Goal: Use online tool/utility: Utilize a website feature to perform a specific function

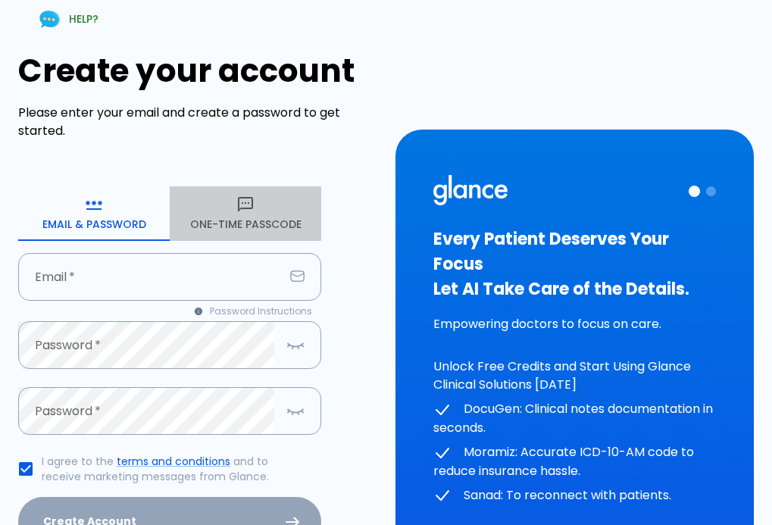
click at [239, 223] on button "One-Time Passcode" at bounding box center [246, 213] width 152 height 55
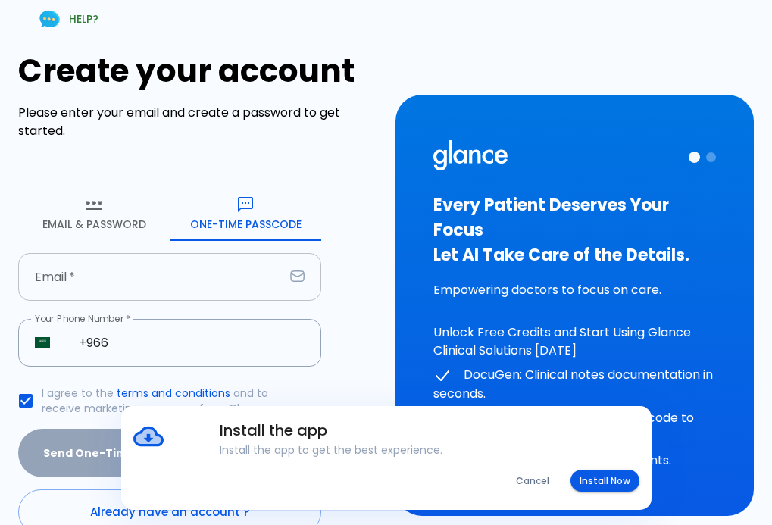
click at [120, 285] on input "text" at bounding box center [151, 277] width 266 height 48
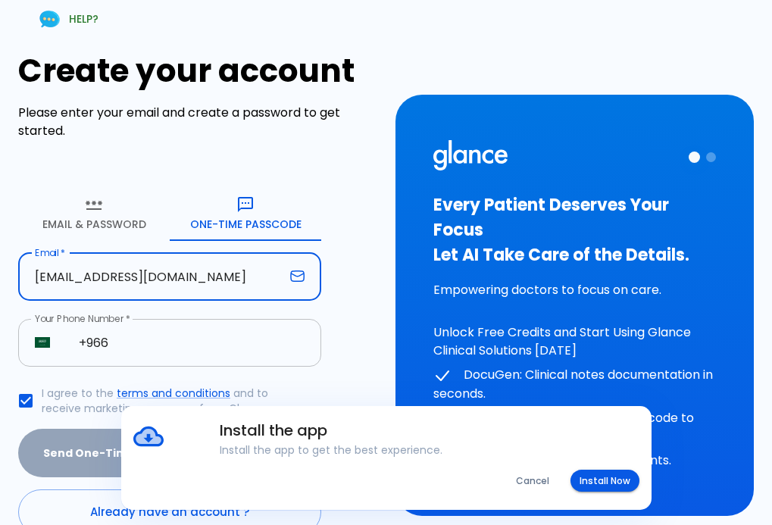
type input "[EMAIL_ADDRESS][DOMAIN_NAME]"
click at [112, 333] on input "+966" at bounding box center [191, 343] width 259 height 48
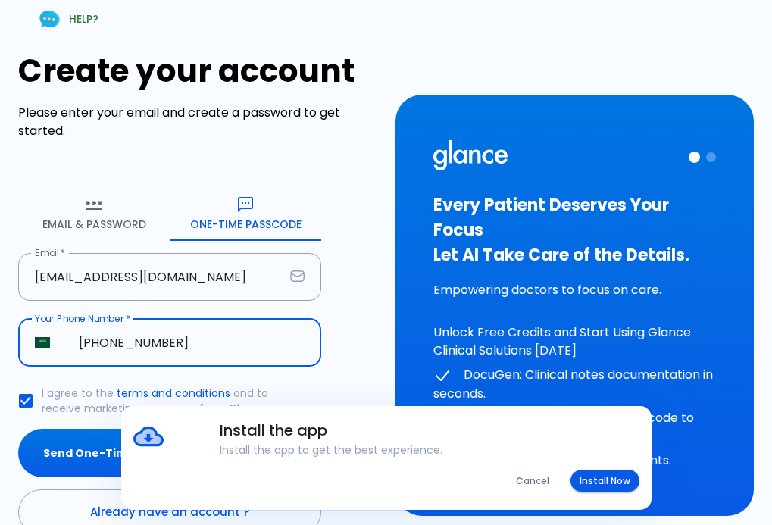
type input "[PHONE_NUMBER]"
click at [18, 429] on button "Send One-Time Passcode" at bounding box center [169, 453] width 303 height 49
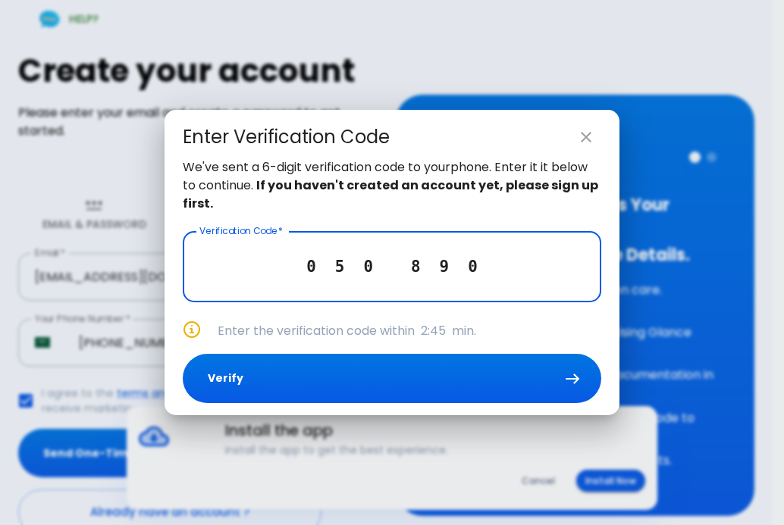
type input "0 5 0 8 9 0"
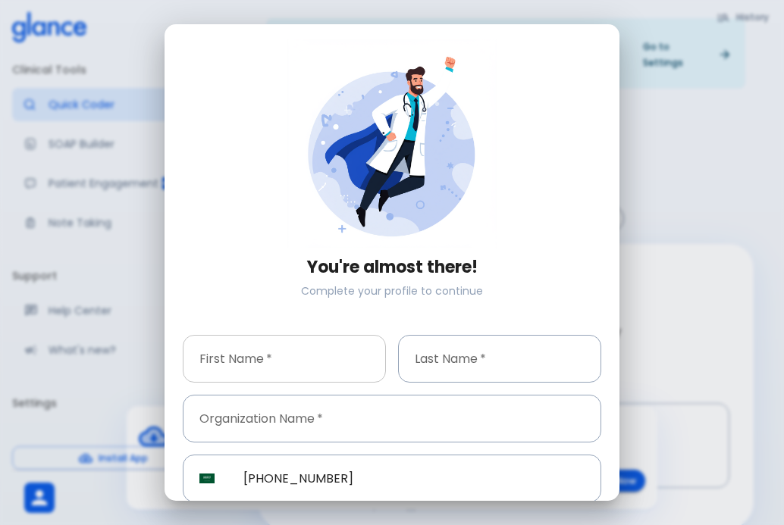
click at [237, 355] on input "text" at bounding box center [284, 359] width 203 height 48
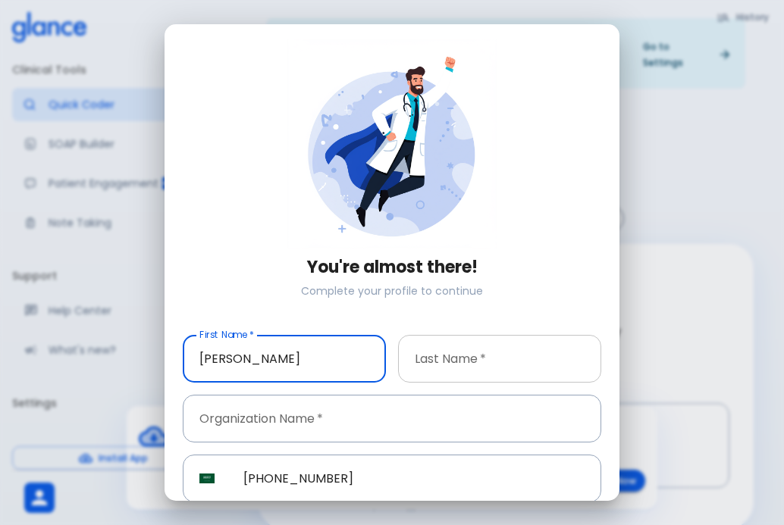
type input "[PERSON_NAME]"
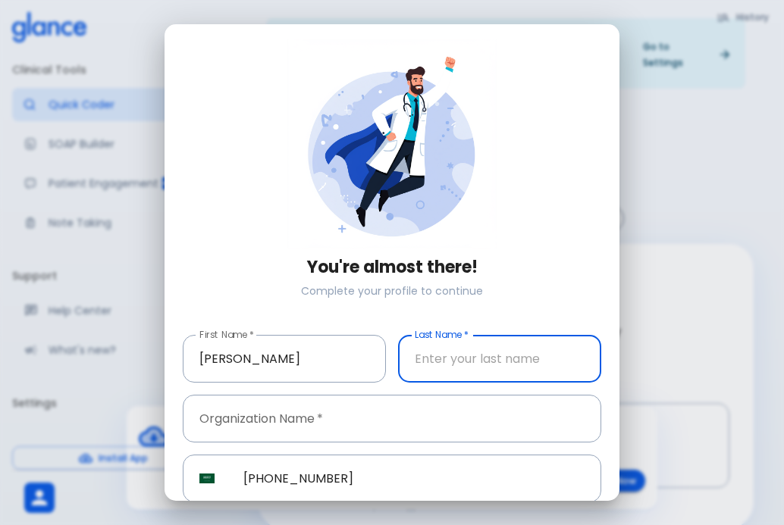
click at [425, 357] on input "text" at bounding box center [499, 359] width 203 height 48
type input "bahloul"
click at [333, 415] on input "text" at bounding box center [392, 419] width 418 height 48
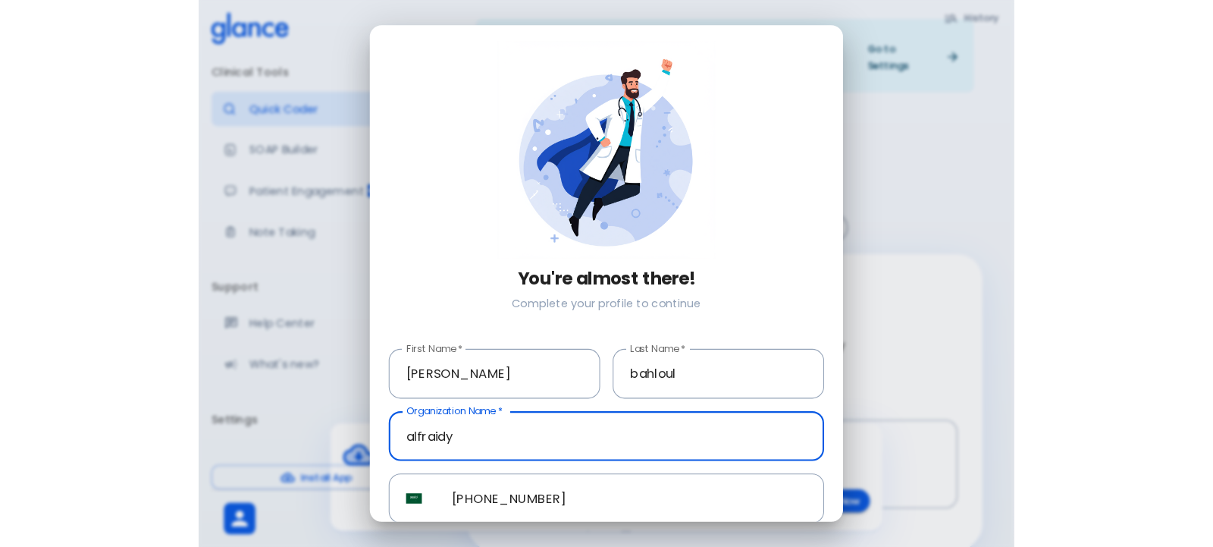
scroll to position [60, 0]
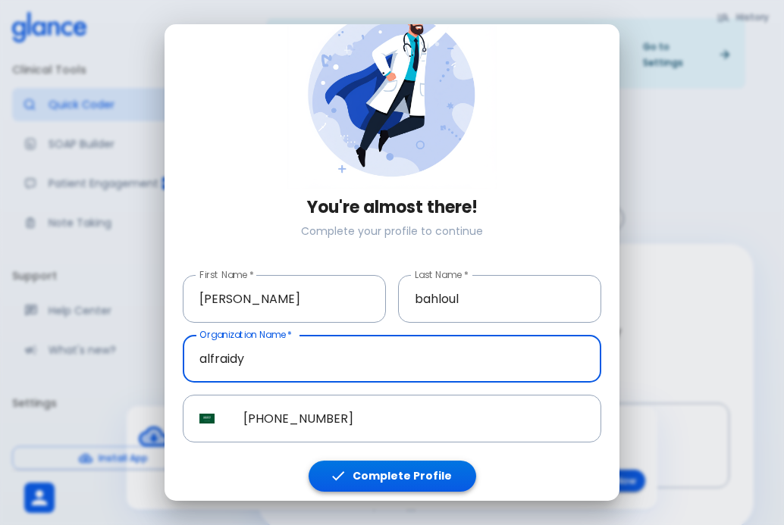
type input "alfraidy"
click at [406, 468] on button "Complete Profile" at bounding box center [392, 476] width 168 height 31
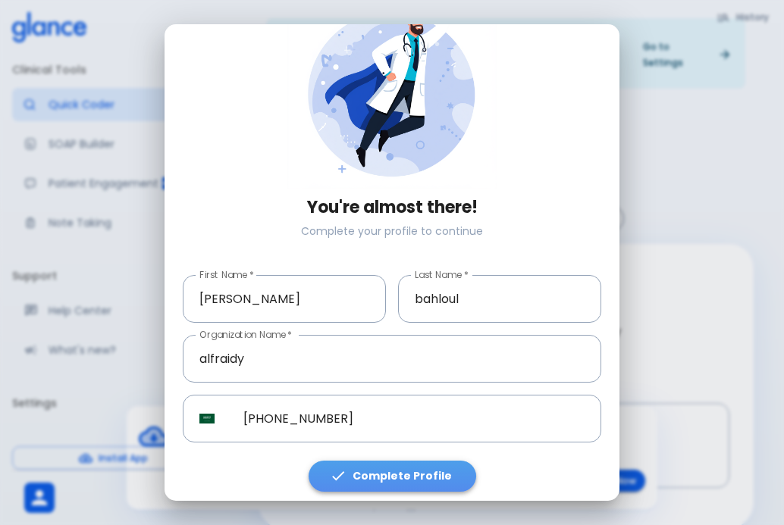
click at [406, 468] on button "Complete Profile" at bounding box center [392, 476] width 168 height 31
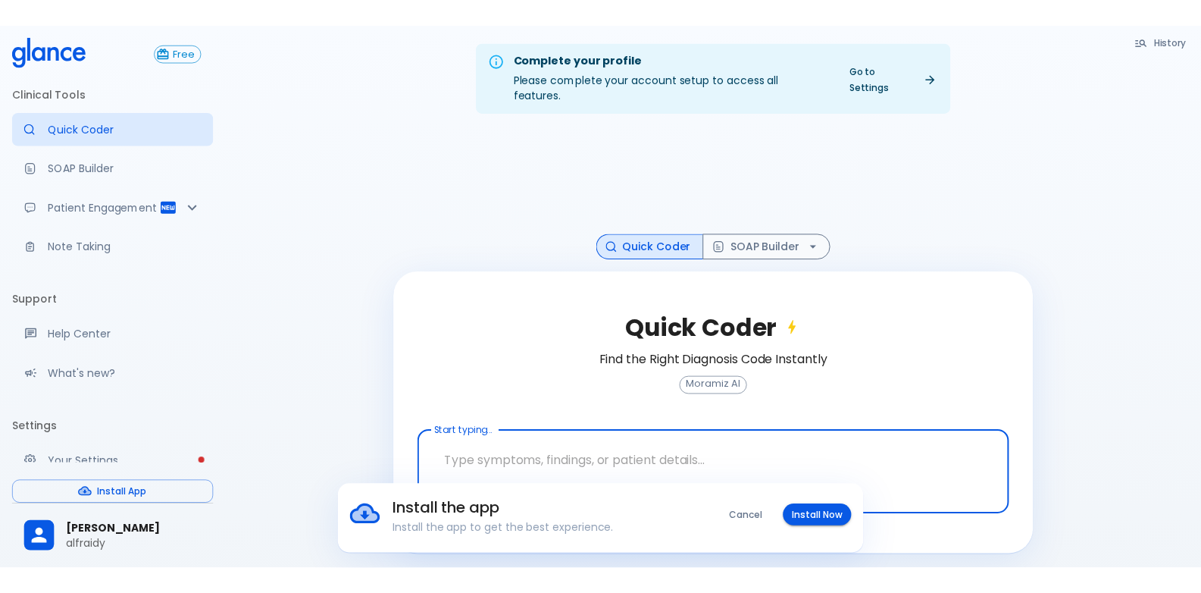
scroll to position [39, 0]
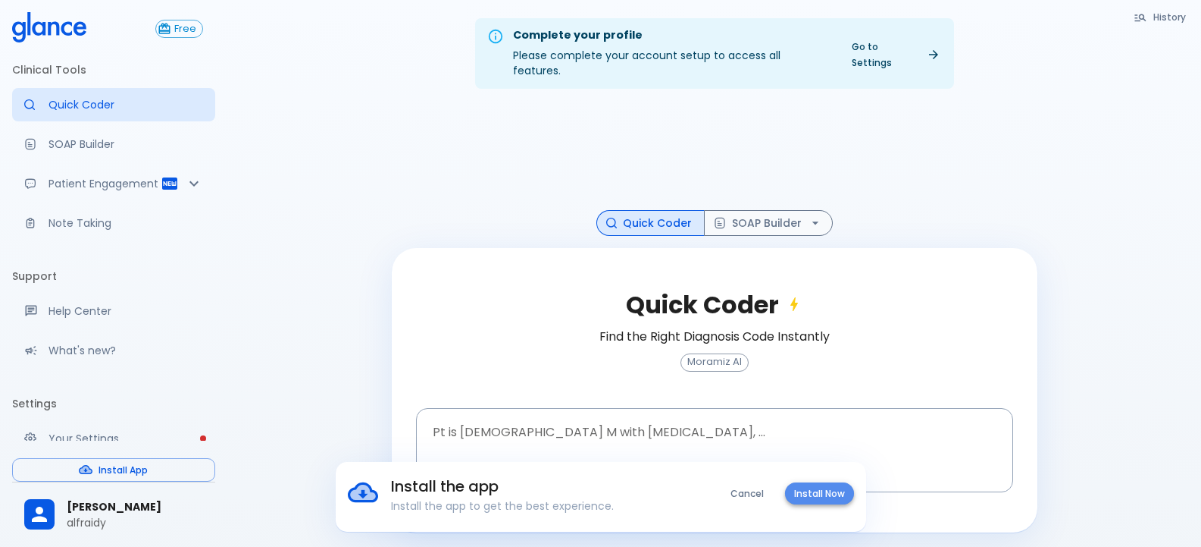
click at [772, 499] on button "Install Now" at bounding box center [819, 493] width 69 height 22
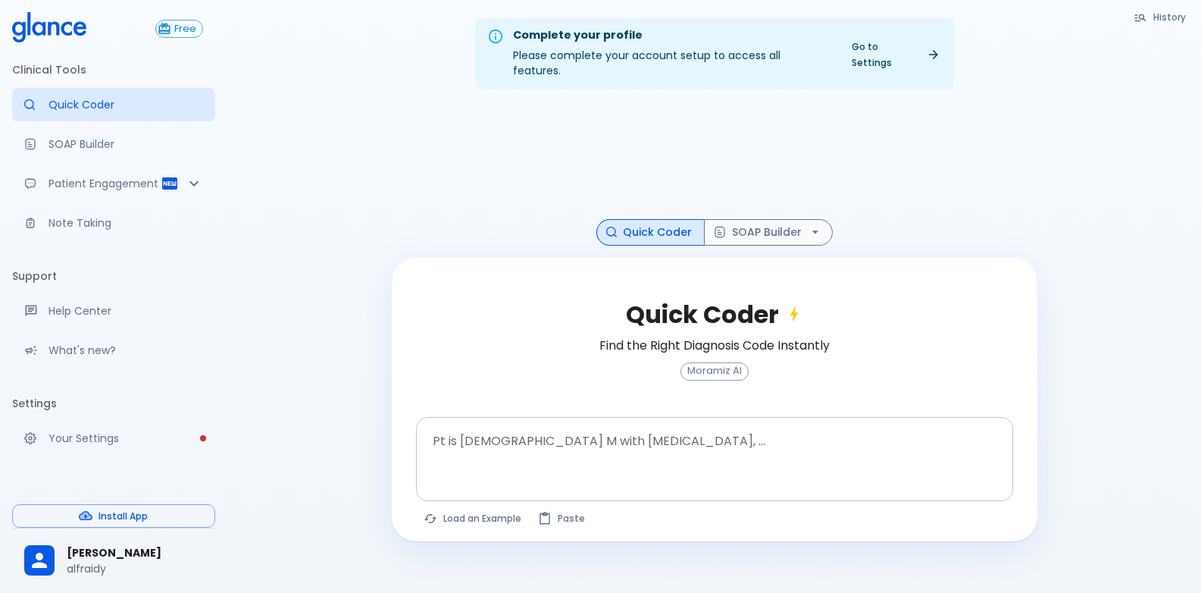
click at [571, 452] on textarea at bounding box center [715, 447] width 576 height 48
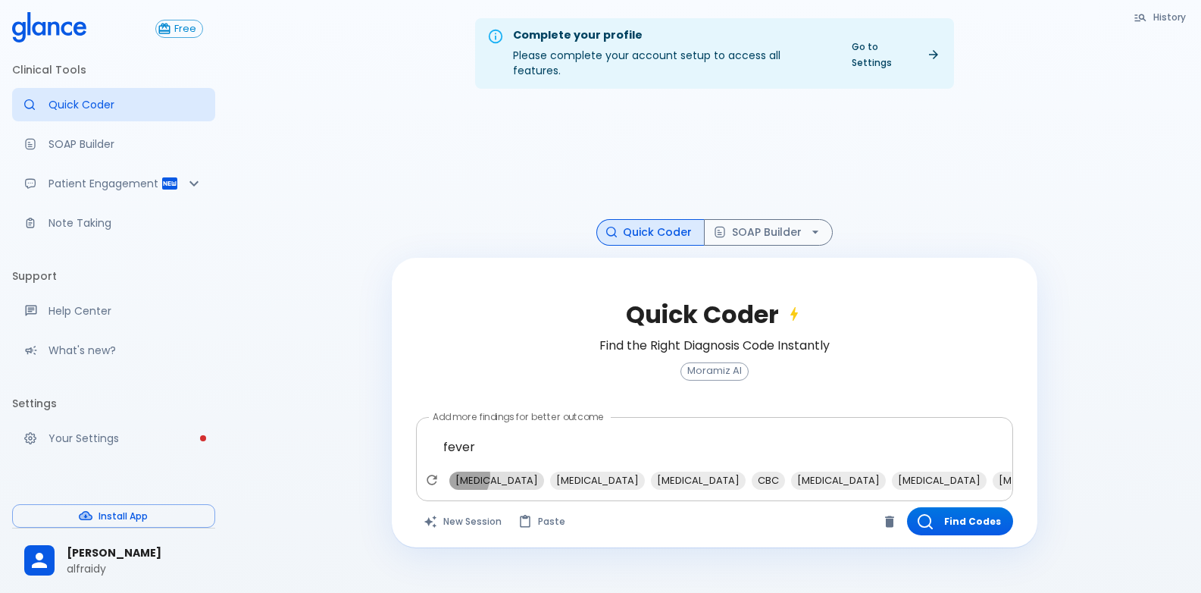
click at [460, 471] on span "[MEDICAL_DATA]" at bounding box center [496, 479] width 95 height 17
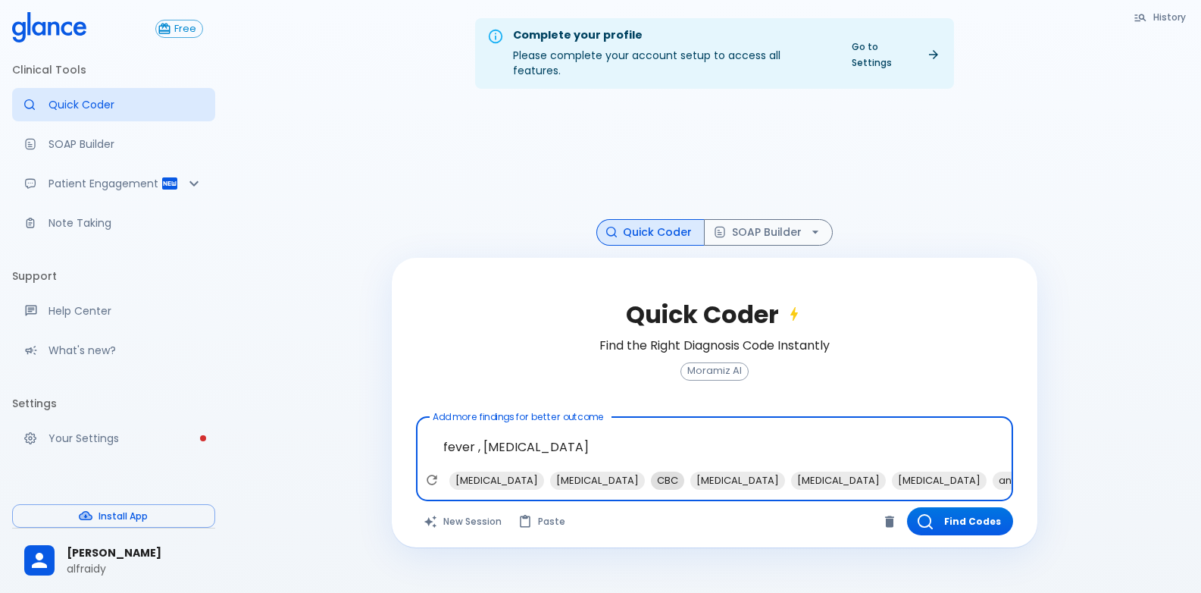
click at [651, 471] on span "CBC" at bounding box center [667, 479] width 33 height 17
click at [772, 471] on span "antipyretics" at bounding box center [989, 479] width 70 height 17
click at [772, 471] on span "blood cultures" at bounding box center [995, 479] width 83 height 17
click at [651, 471] on span "[MEDICAL_DATA]" at bounding box center [698, 479] width 95 height 17
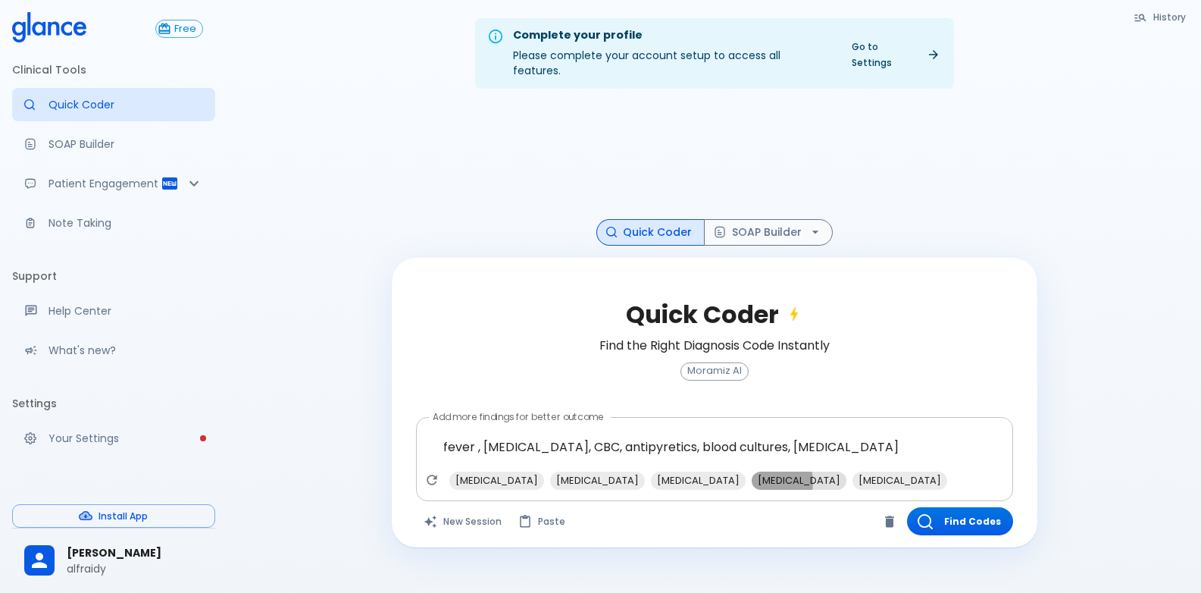
click at [752, 471] on span "[MEDICAL_DATA]" at bounding box center [799, 479] width 95 height 17
type textarea "fever , [MEDICAL_DATA], CBC, antipyretics, blood cultures, [MEDICAL_DATA], [MED…"
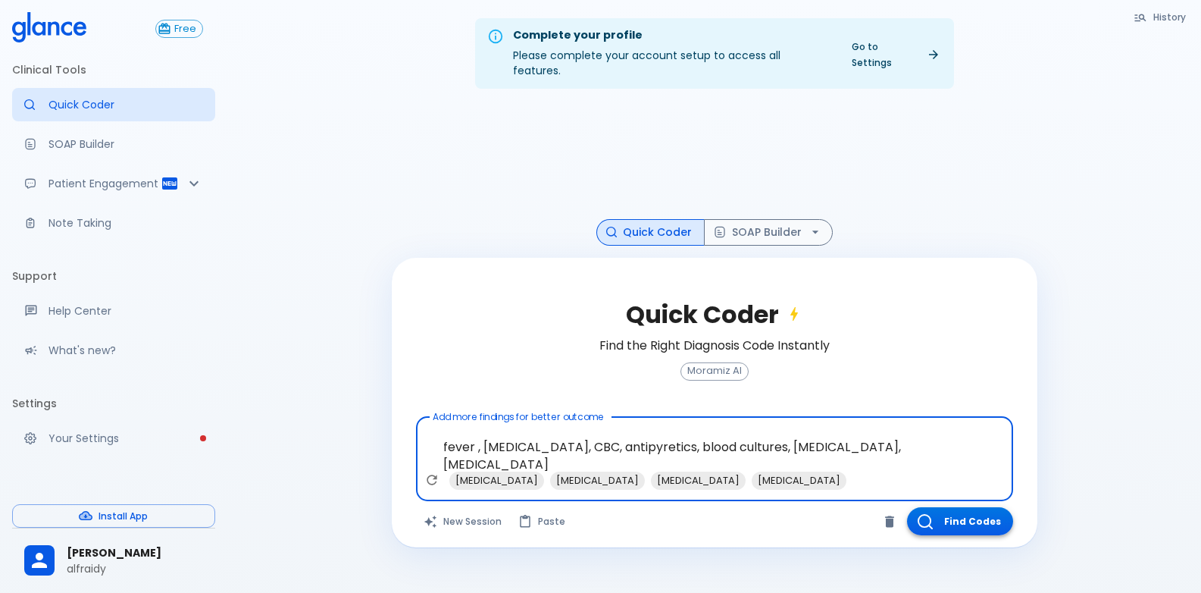
click at [772, 507] on button "Find Codes" at bounding box center [960, 521] width 106 height 28
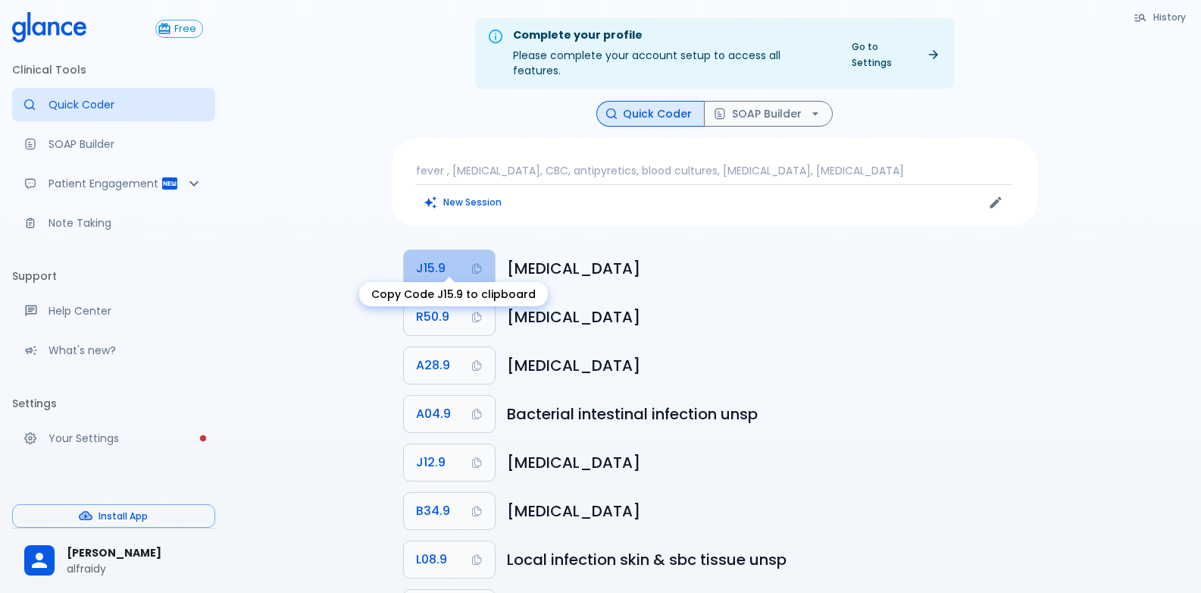
click at [414, 252] on button "J15.9" at bounding box center [449, 268] width 91 height 36
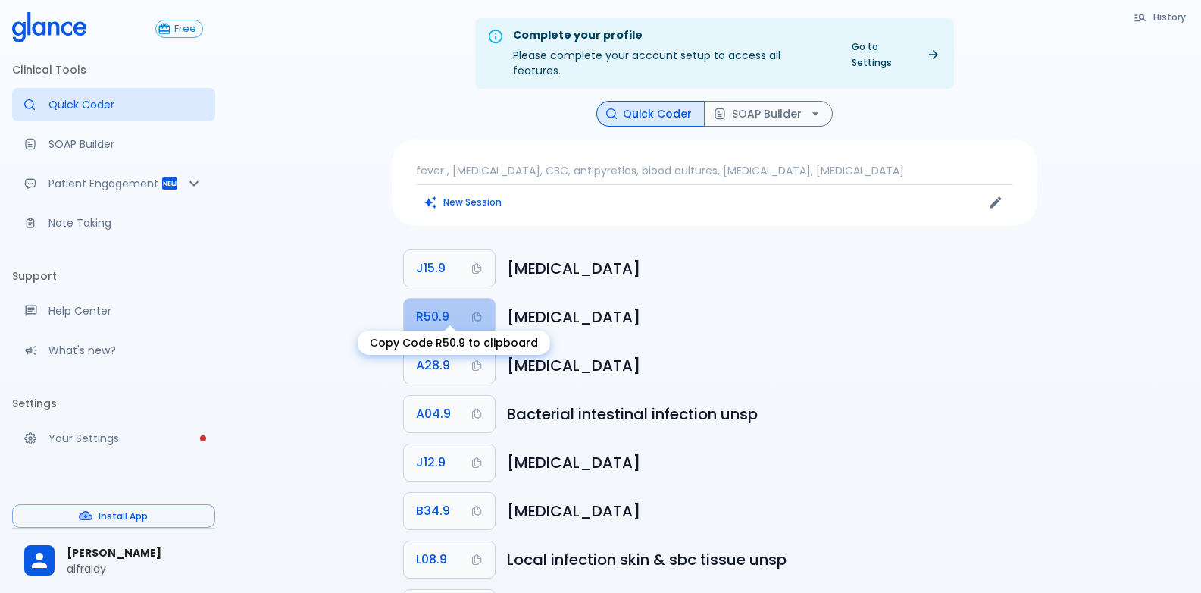
click at [443, 314] on button "R50.9" at bounding box center [449, 317] width 91 height 36
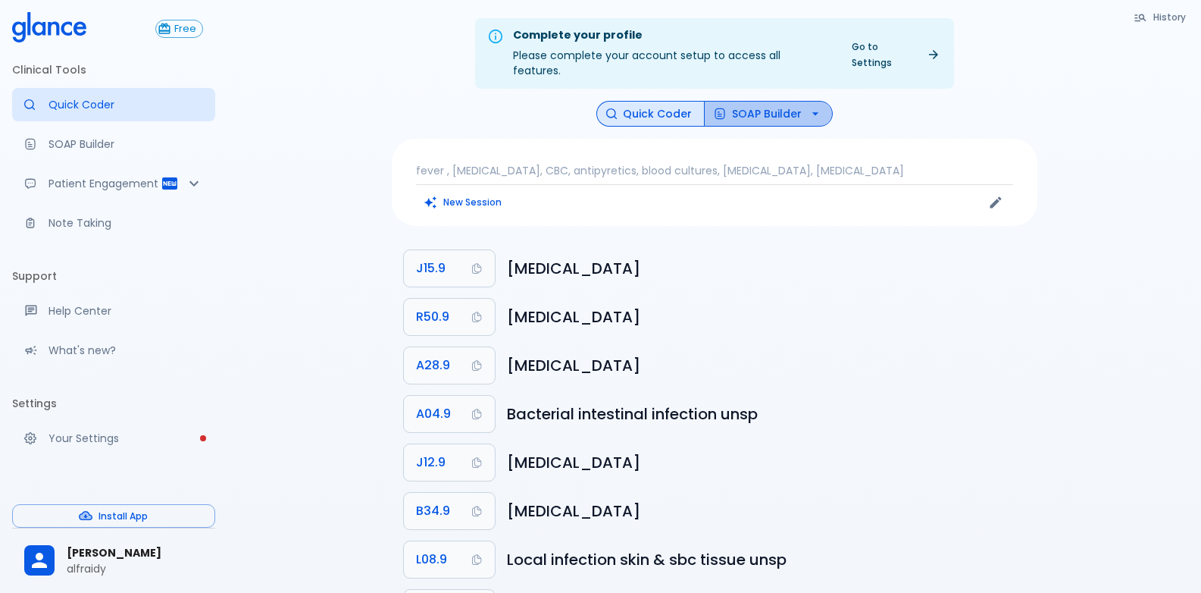
click at [765, 101] on button "SOAP Builder" at bounding box center [768, 114] width 129 height 27
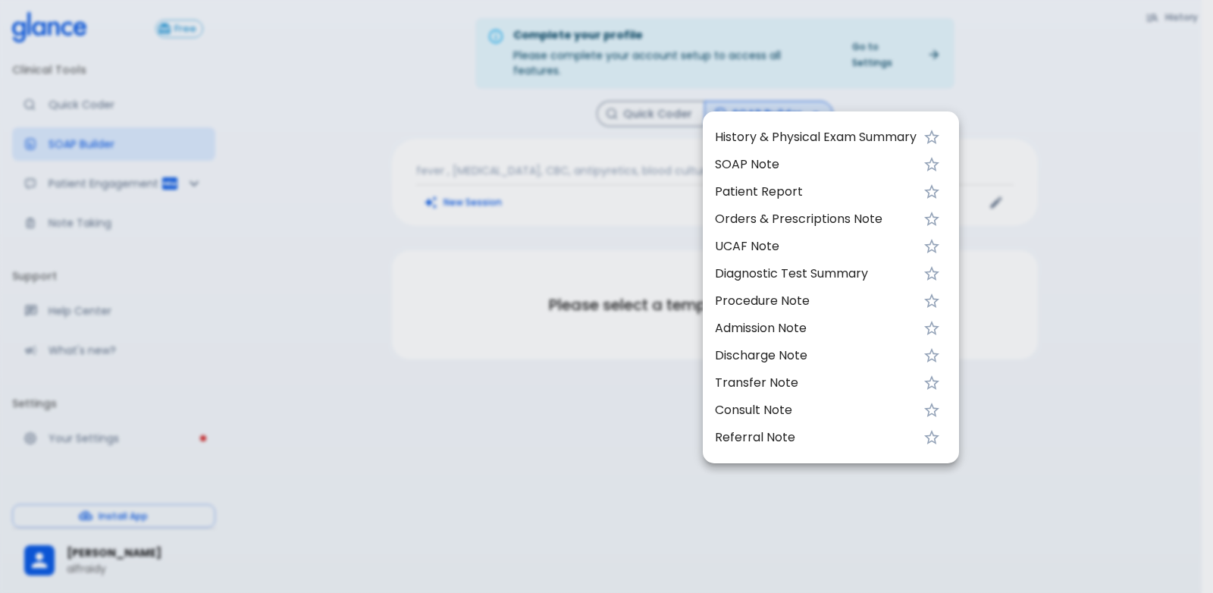
click at [748, 251] on span "UCAF Note" at bounding box center [816, 246] width 202 height 18
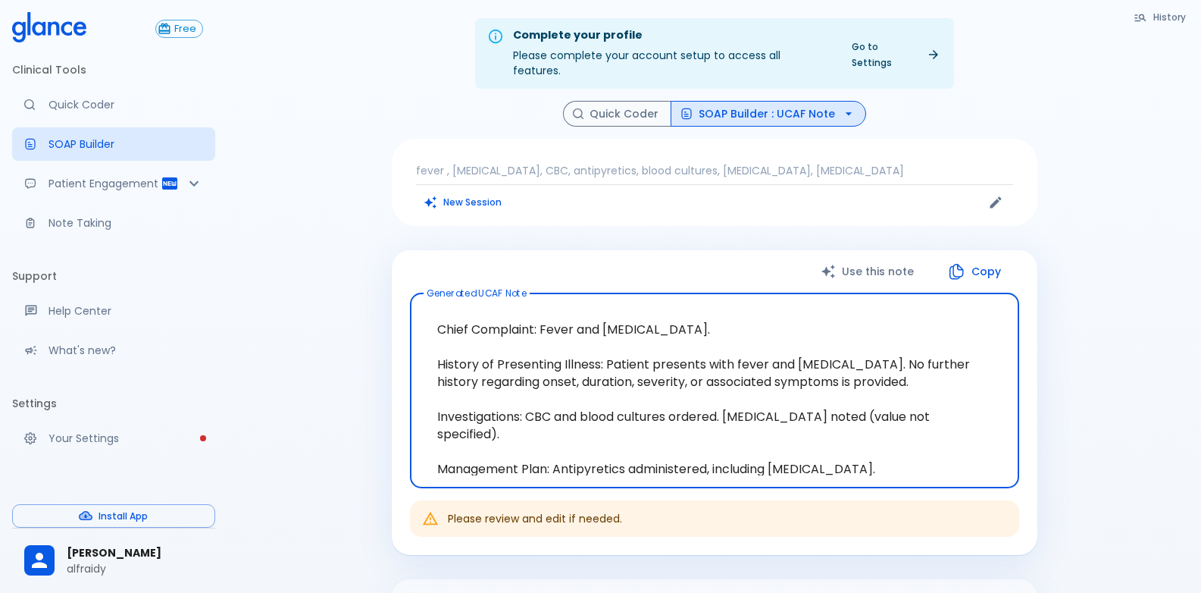
click at [772, 262] on icon "button" at bounding box center [956, 271] width 18 height 18
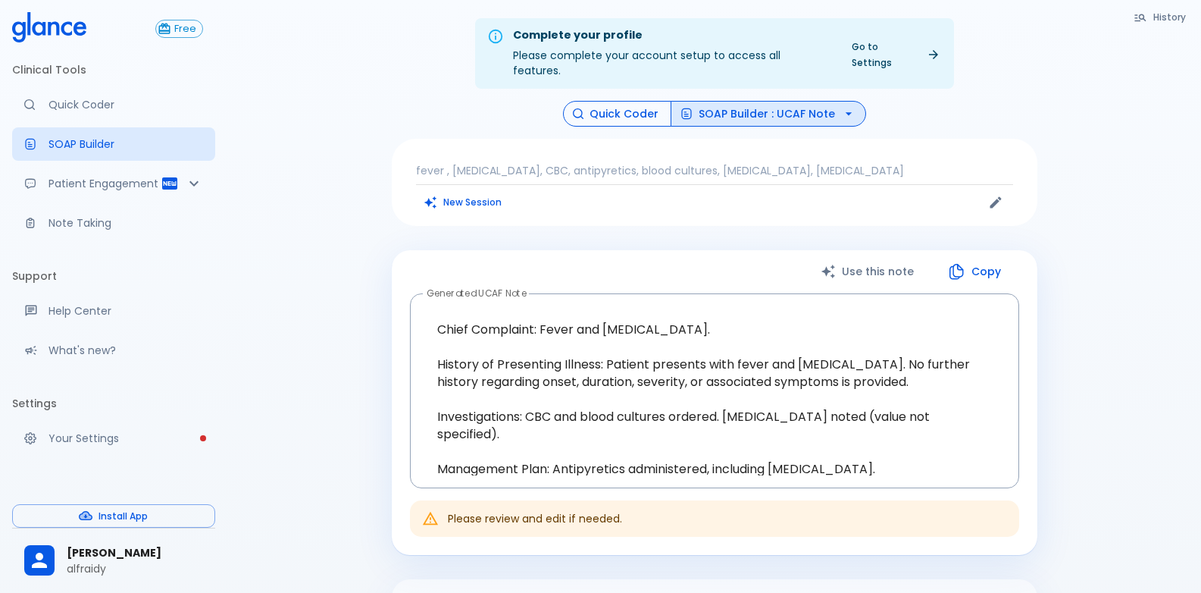
click at [659, 101] on button "Quick Coder" at bounding box center [617, 114] width 108 height 27
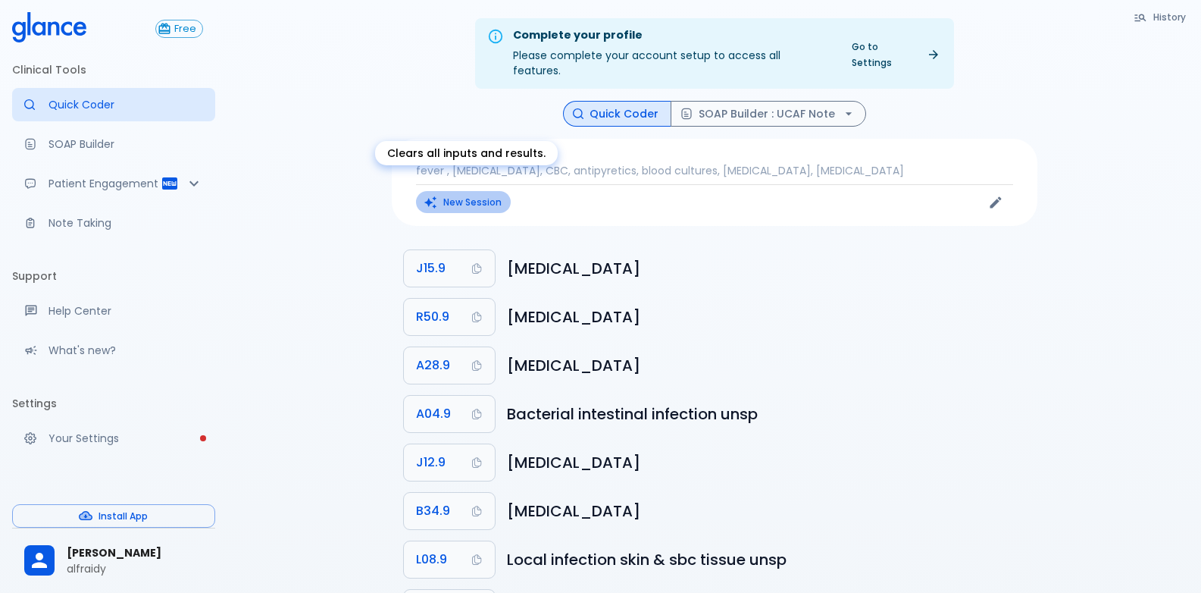
click at [451, 193] on button "New Session" at bounding box center [463, 202] width 95 height 22
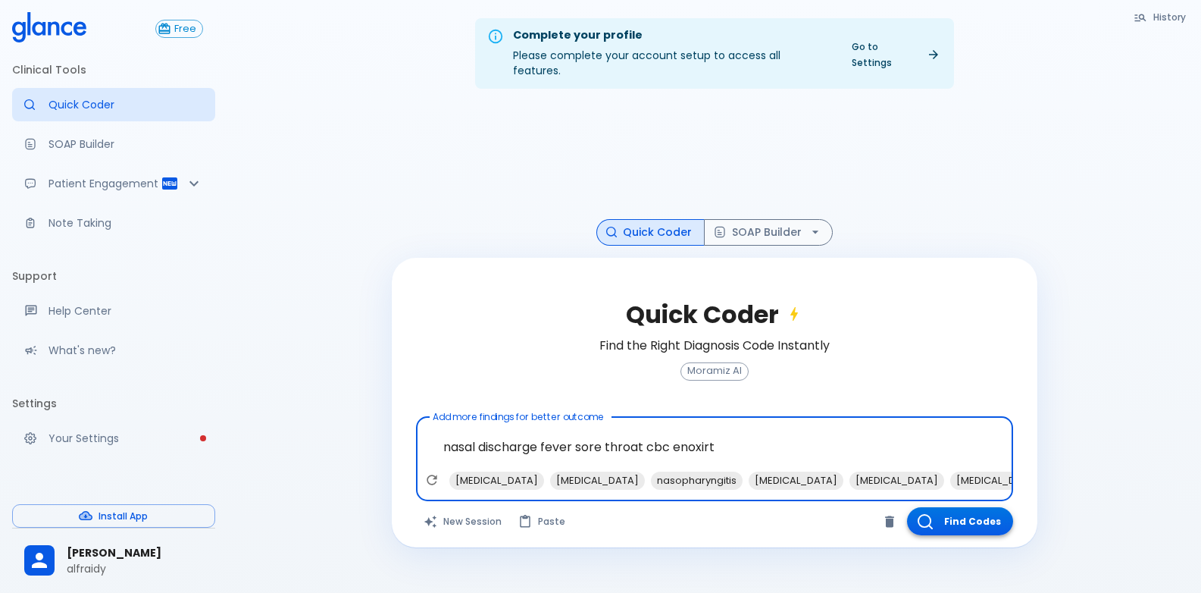
type textarea "nasal discharge fever sore throat cbc enoxirt"
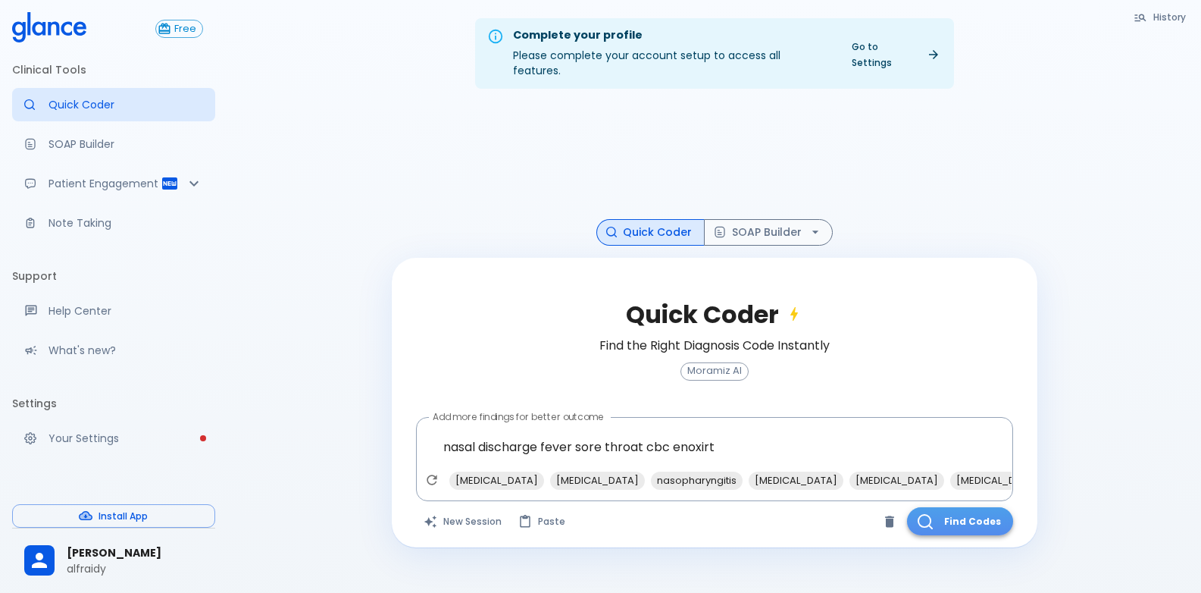
click at [772, 507] on button "Find Codes" at bounding box center [960, 521] width 106 height 28
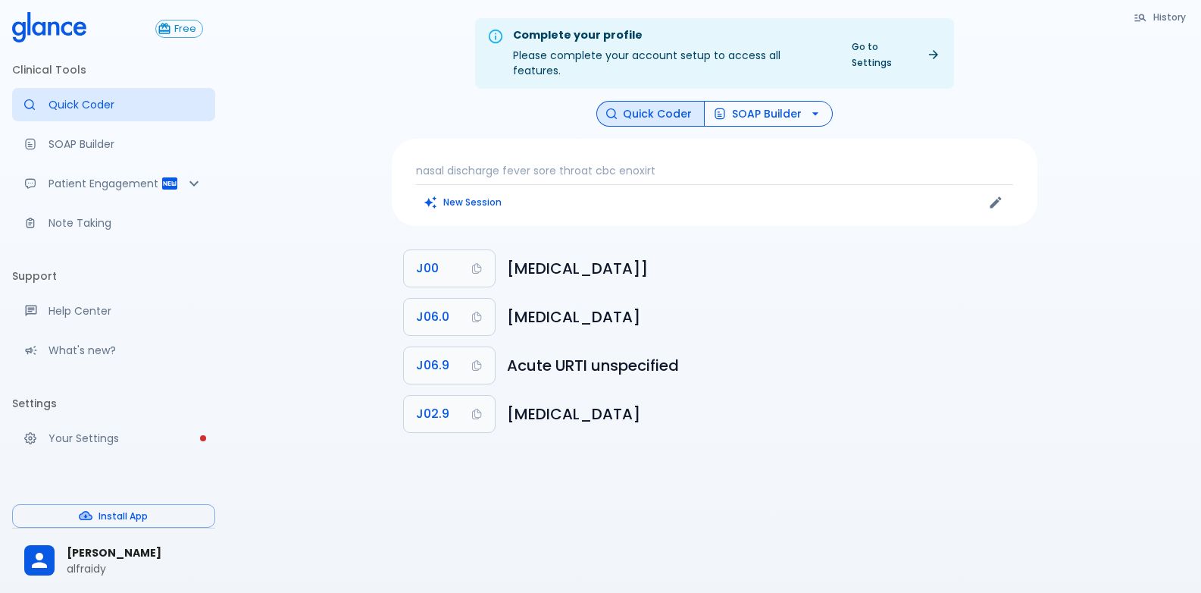
click at [772, 105] on button "SOAP Builder" at bounding box center [768, 114] width 129 height 27
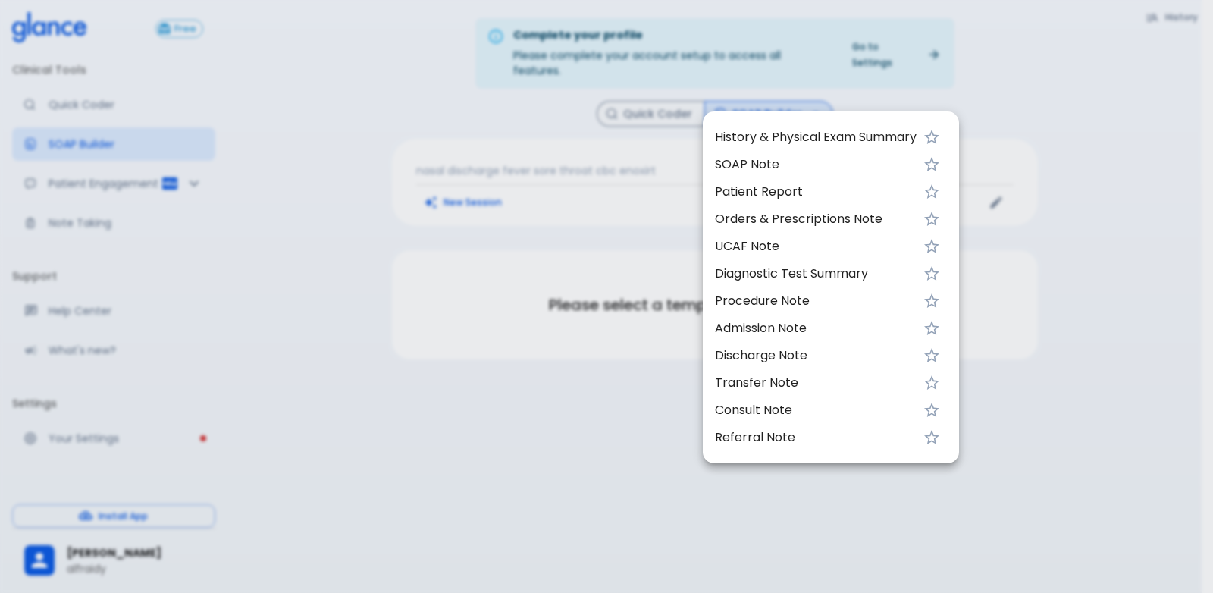
click at [772, 277] on span "Diagnostic Test Summary" at bounding box center [816, 274] width 202 height 18
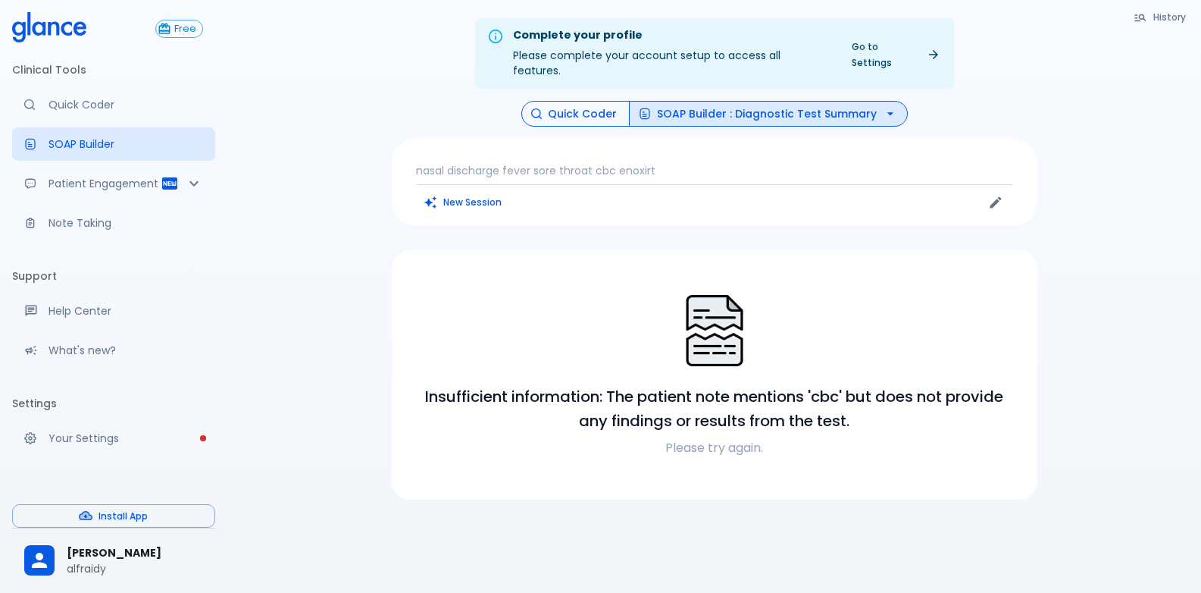
click at [584, 101] on button "Quick Coder" at bounding box center [575, 114] width 108 height 27
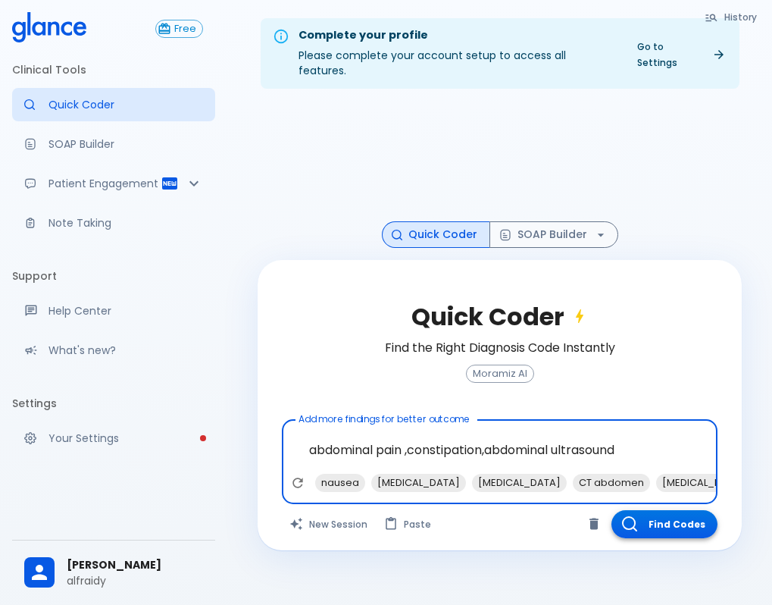
type textarea "abdominal pain ,constipation,abdominal ultrasound"
click at [656, 510] on button "Find Codes" at bounding box center [665, 524] width 106 height 28
